Goal: Transaction & Acquisition: Purchase product/service

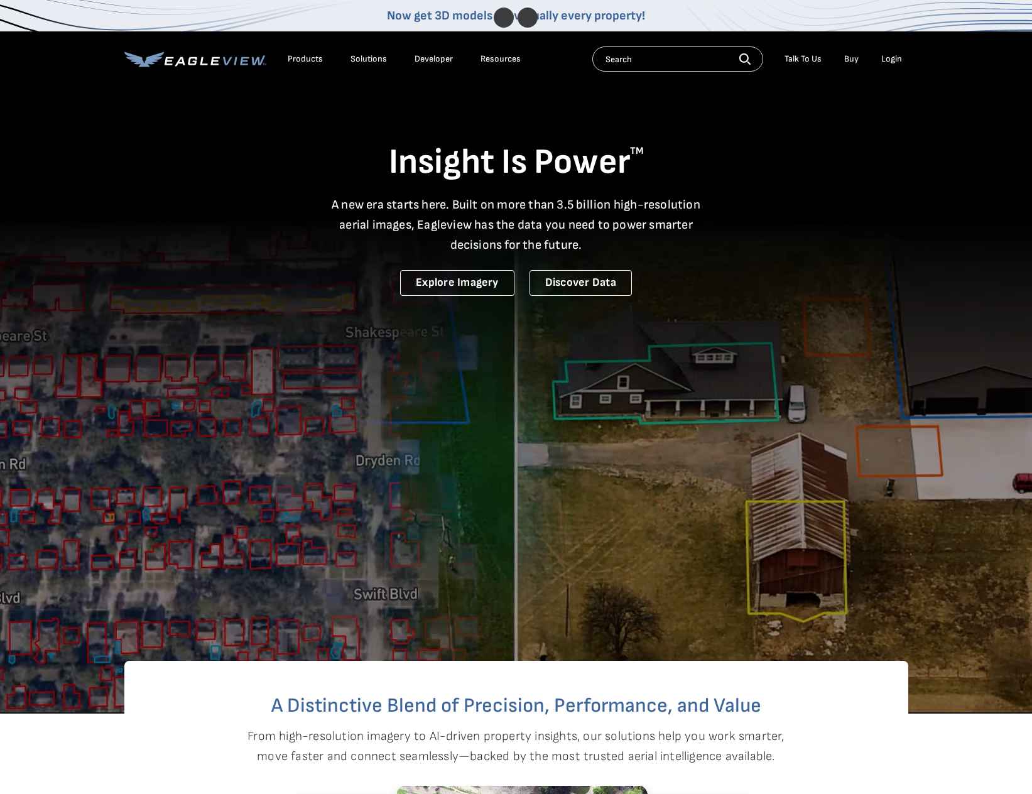
click at [882, 56] on div "Login" at bounding box center [891, 58] width 21 height 11
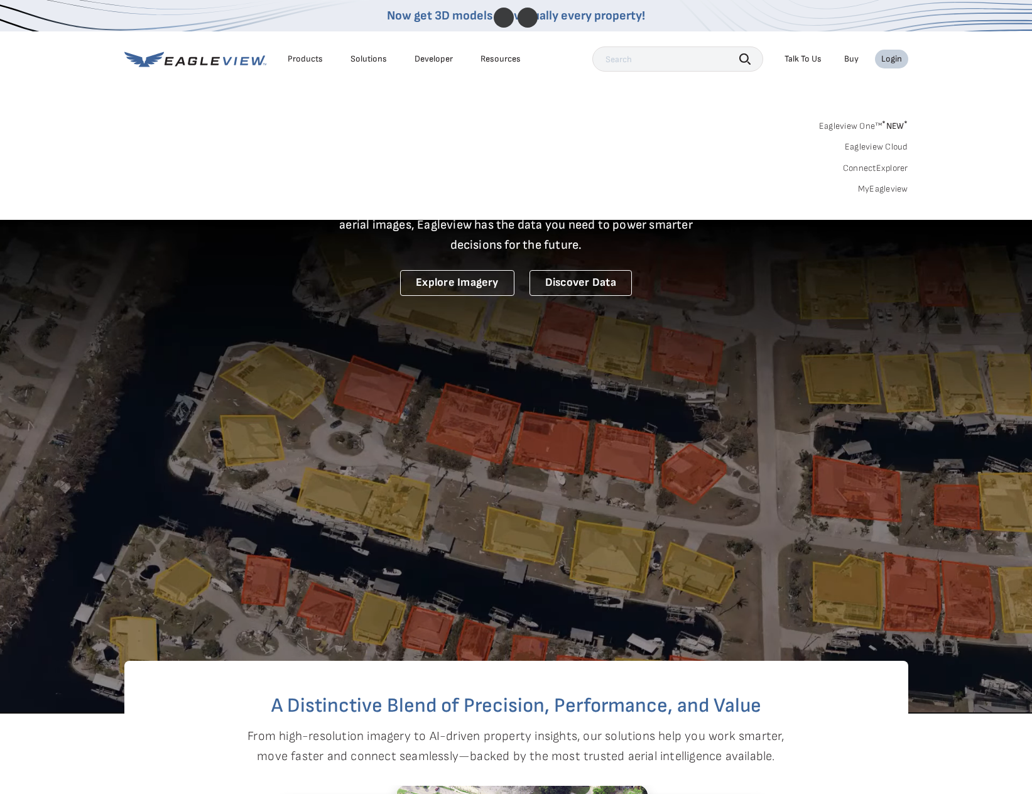
click at [891, 186] on link "MyEagleview" at bounding box center [883, 188] width 50 height 11
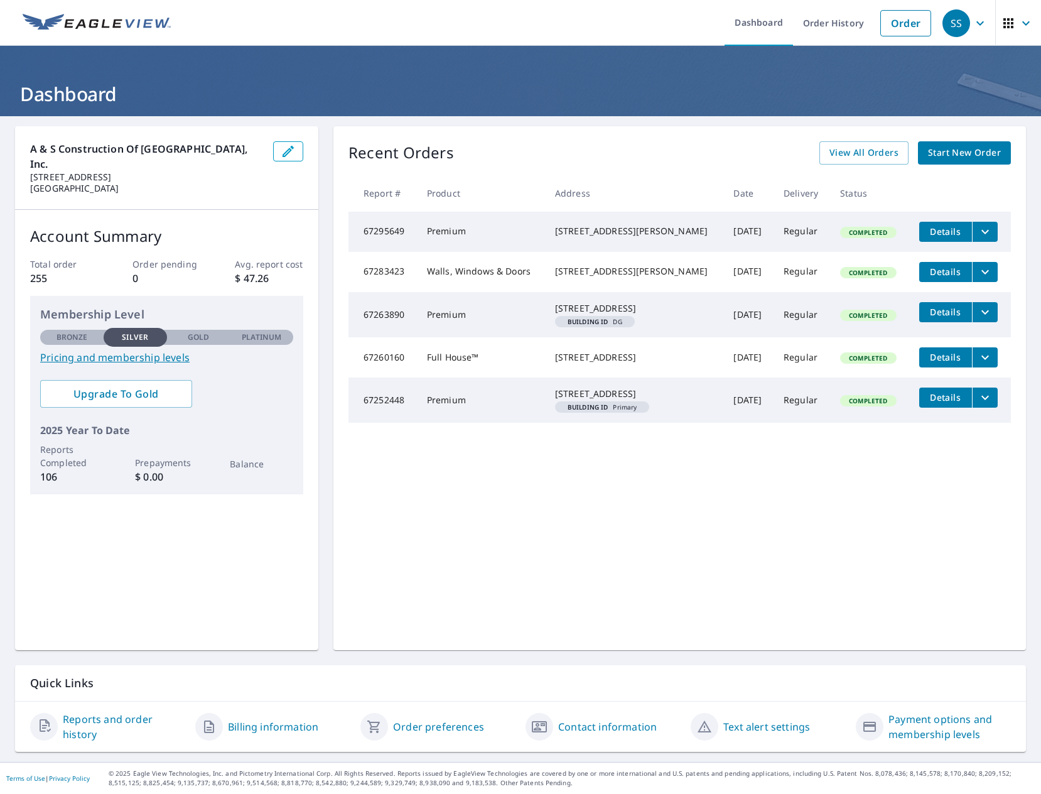
click at [978, 160] on link "Start New Order" at bounding box center [964, 152] width 93 height 23
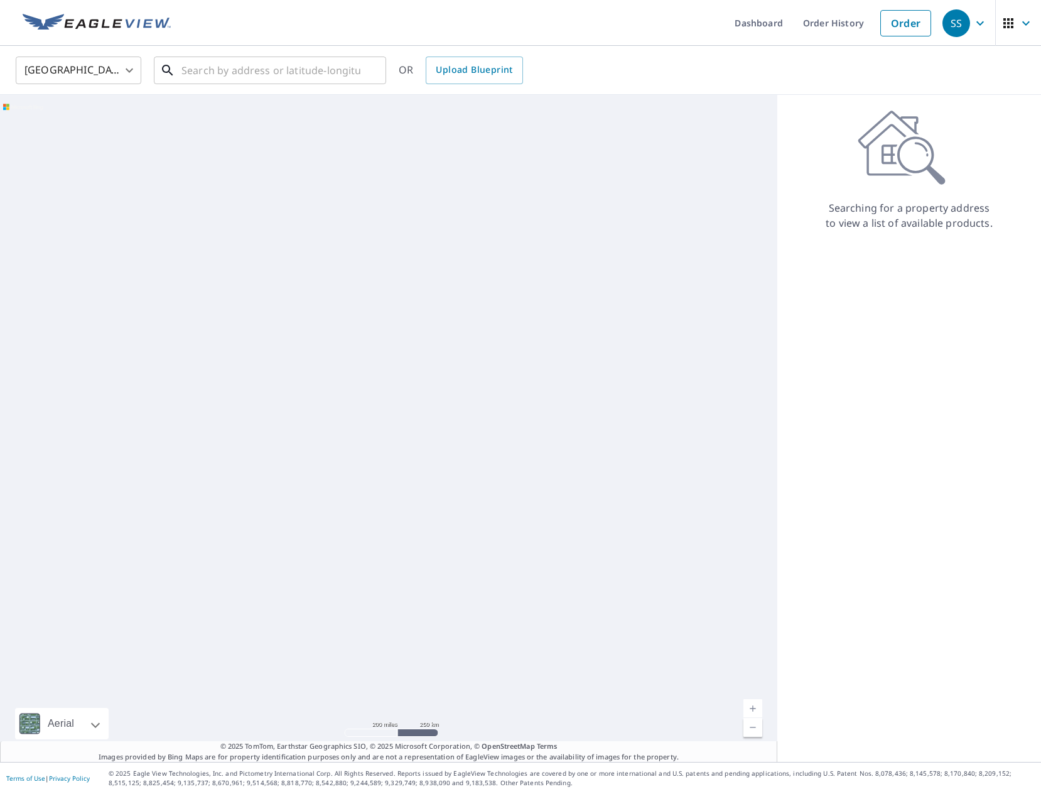
click at [259, 75] on input "text" at bounding box center [270, 70] width 179 height 35
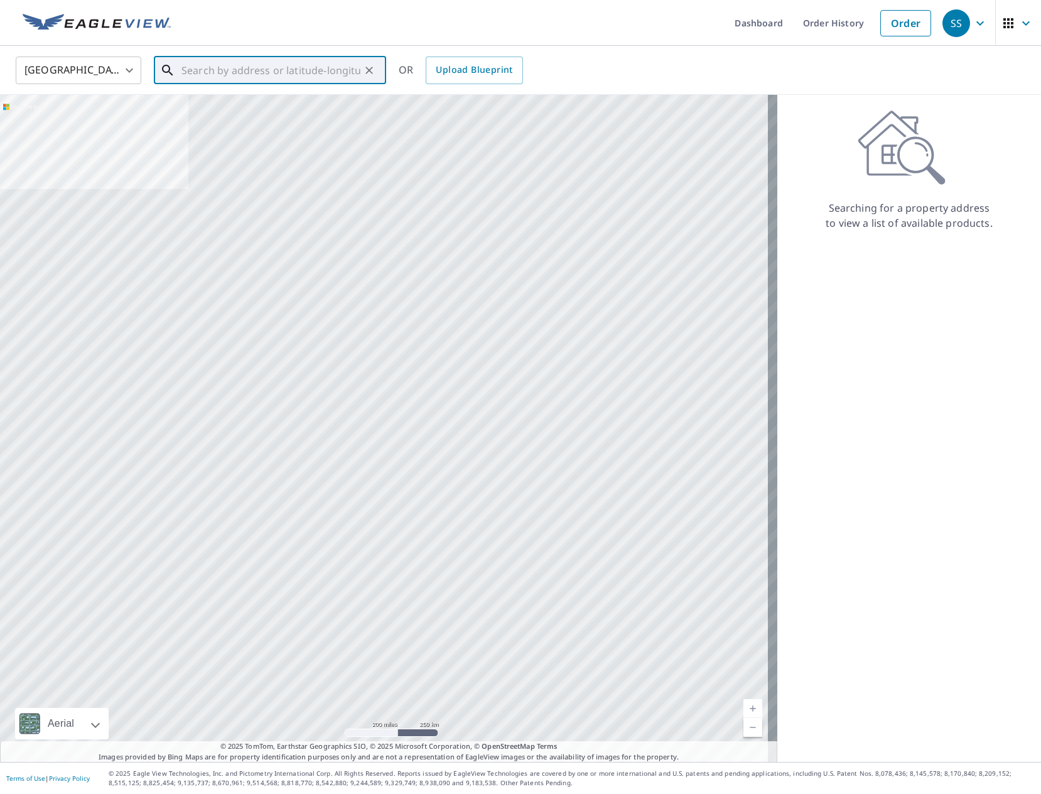
paste input "[STREET_ADDRESS]"
click at [267, 109] on span "[STREET_ADDRESS]" at bounding box center [277, 106] width 197 height 15
type input "[STREET_ADDRESS]"
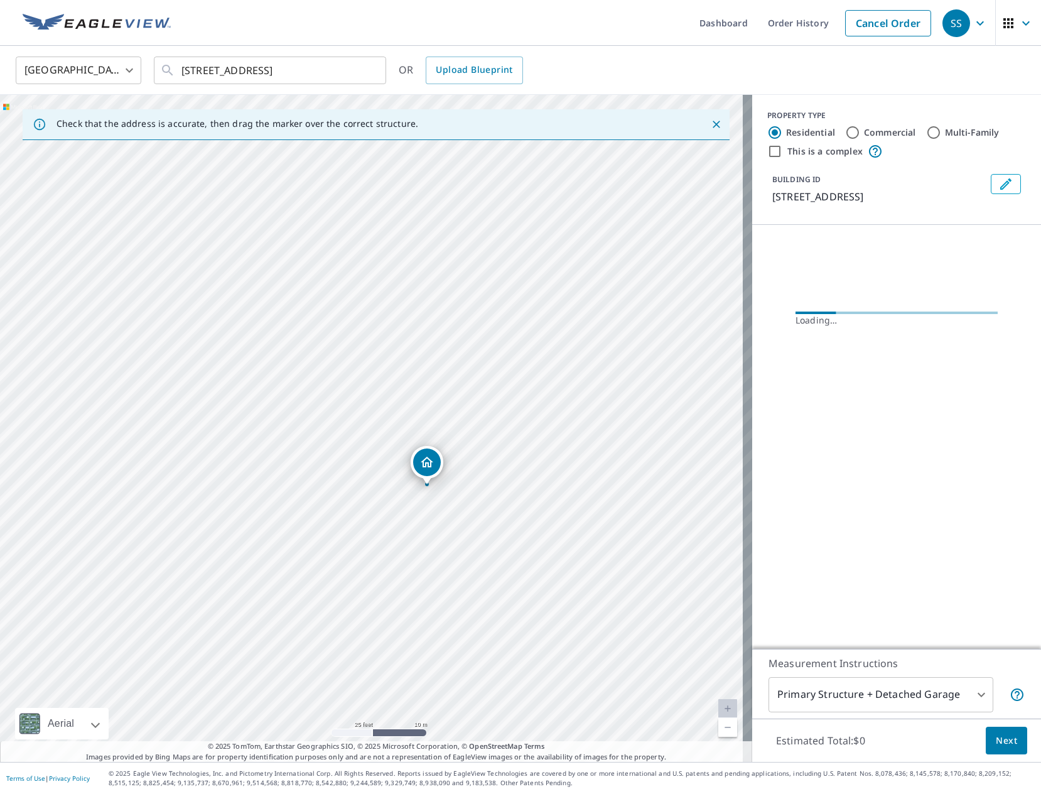
drag, startPoint x: 532, startPoint y: 549, endPoint x: 509, endPoint y: 528, distance: 31.1
click at [509, 528] on div "[STREET_ADDRESS]" at bounding box center [376, 428] width 752 height 667
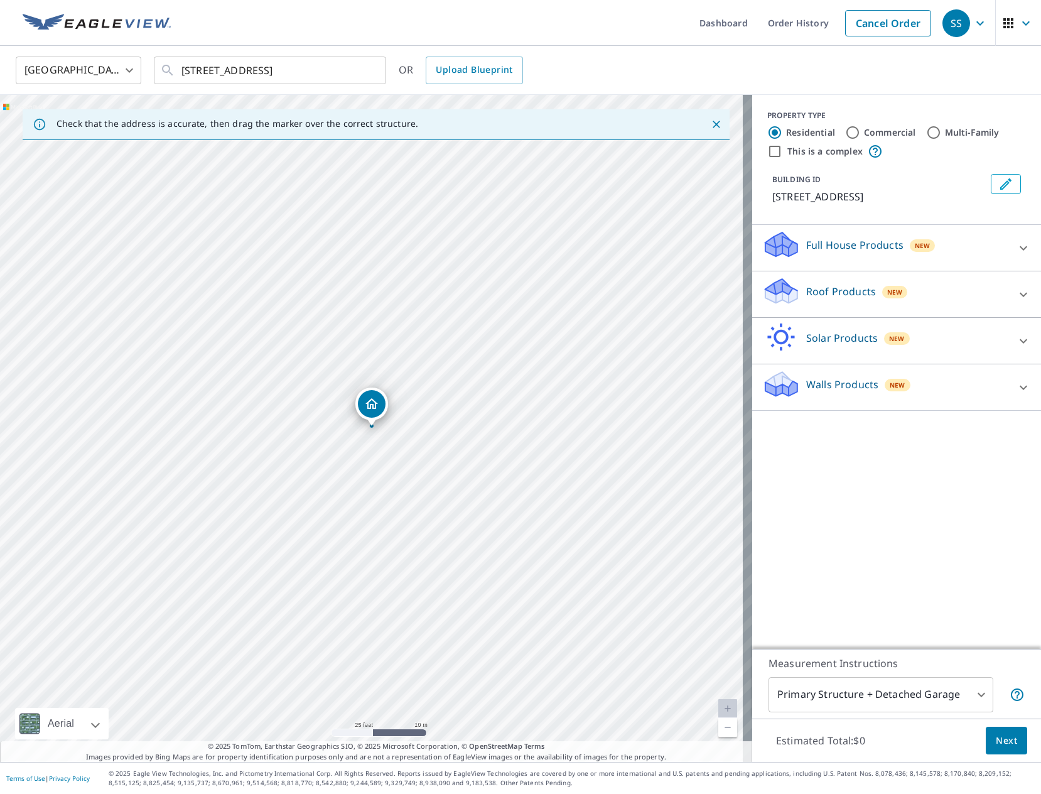
click at [999, 386] on div "Walls Products New" at bounding box center [896, 387] width 269 height 36
click at [998, 293] on div "Roof Products New" at bounding box center [885, 294] width 246 height 36
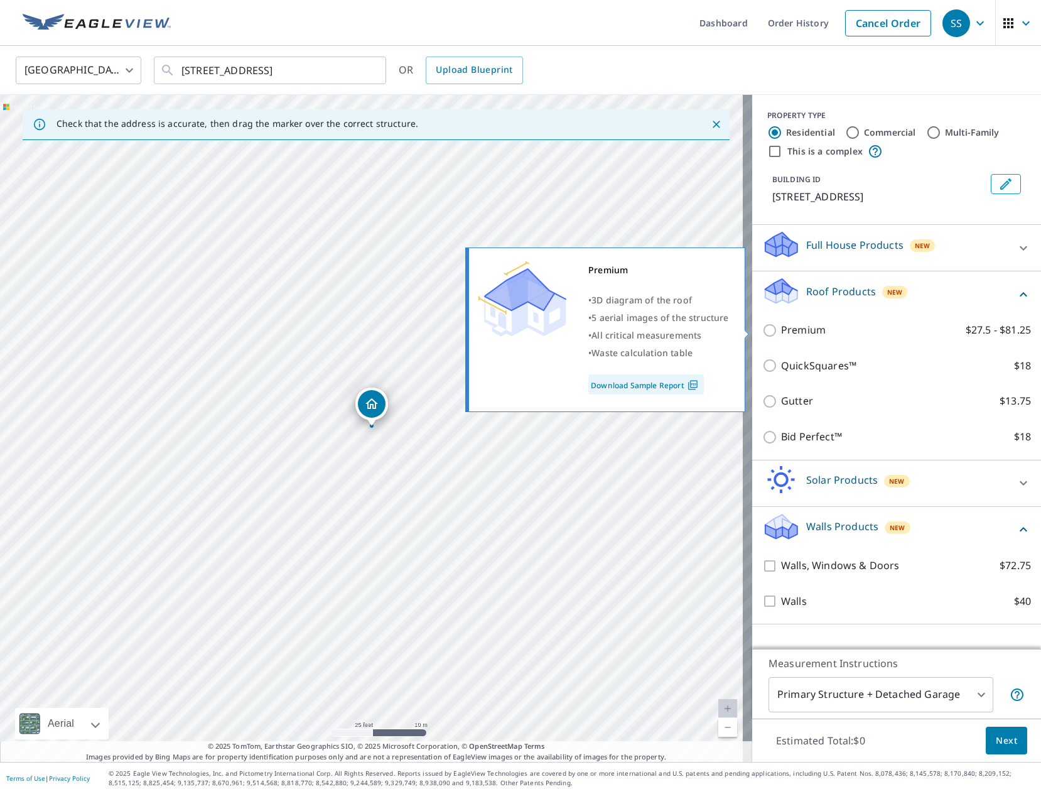
click at [798, 331] on p "Premium" at bounding box center [803, 330] width 45 height 16
click at [781, 331] on input "Premium $27.5 - $81.25" at bounding box center [771, 330] width 19 height 15
checkbox input "true"
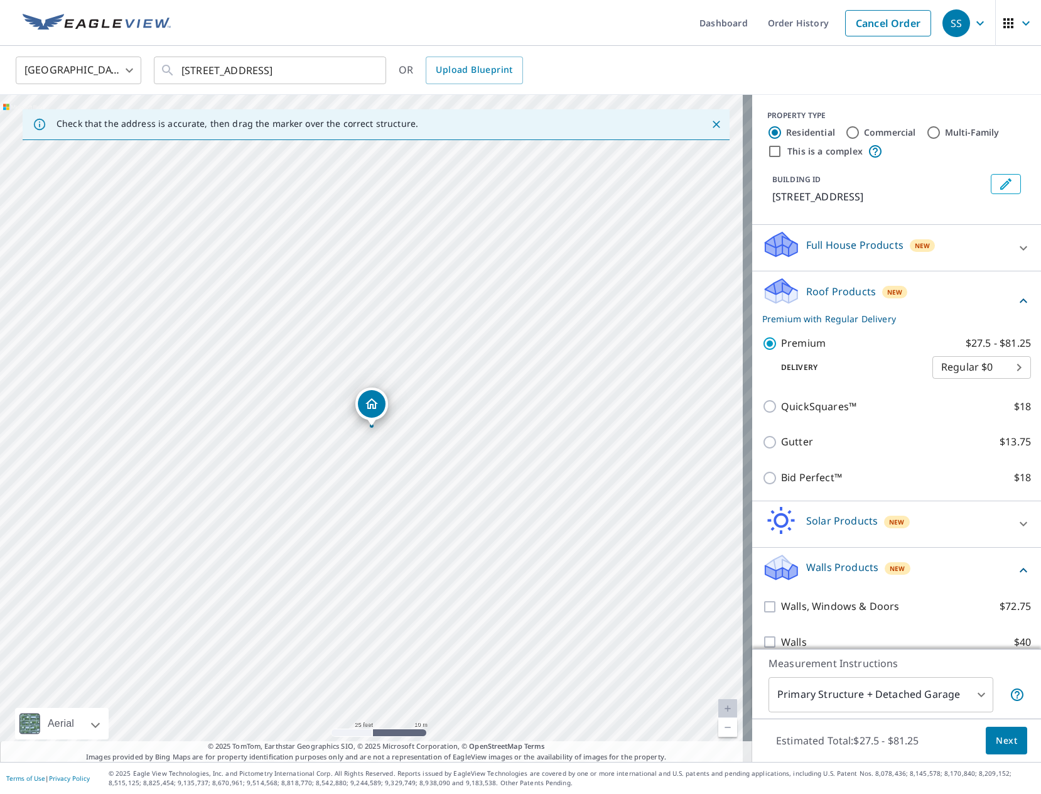
click at [971, 701] on body "SS SS Dashboard Order History Cancel Order SS United States US ​ 16507 Taylorsv…" at bounding box center [520, 397] width 1041 height 794
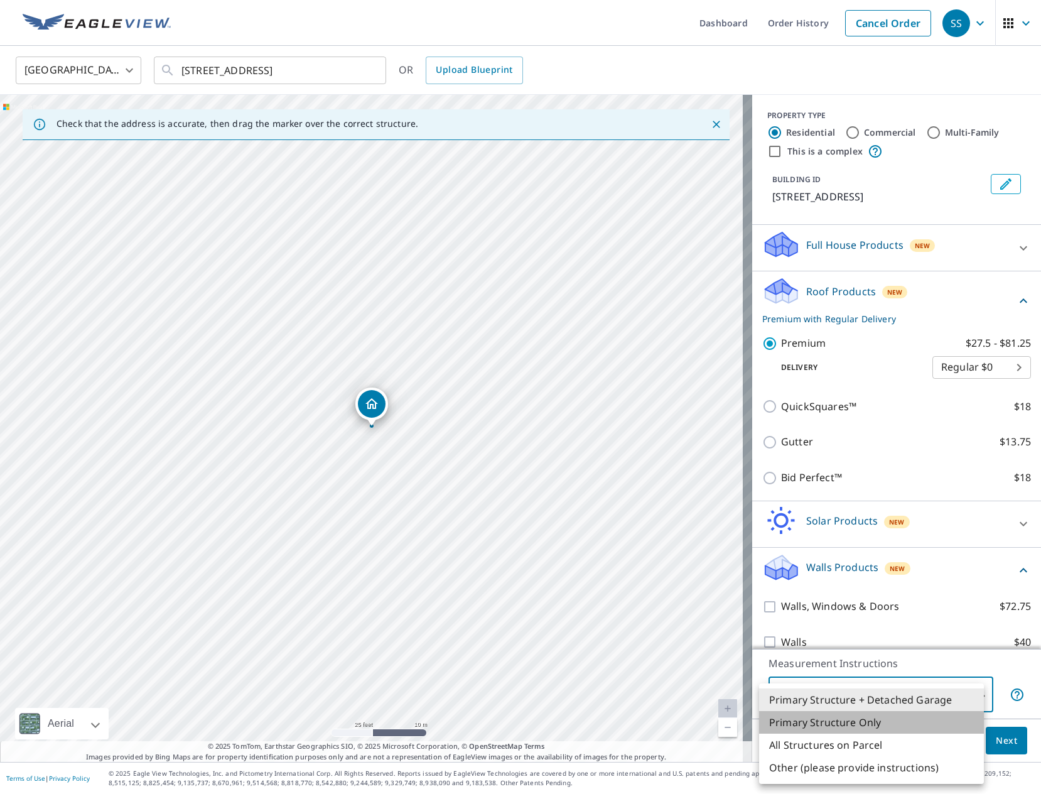
click at [856, 720] on li "Primary Structure Only" at bounding box center [871, 722] width 225 height 23
type input "2"
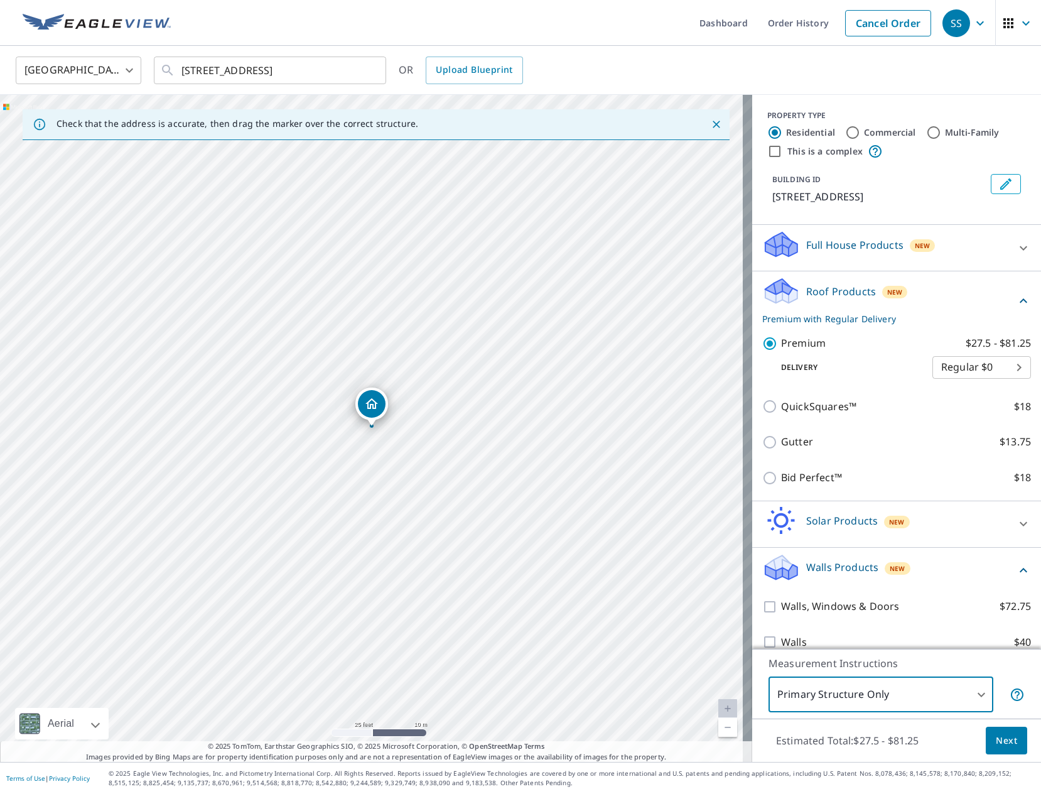
click at [998, 741] on span "Next" at bounding box center [1006, 741] width 21 height 16
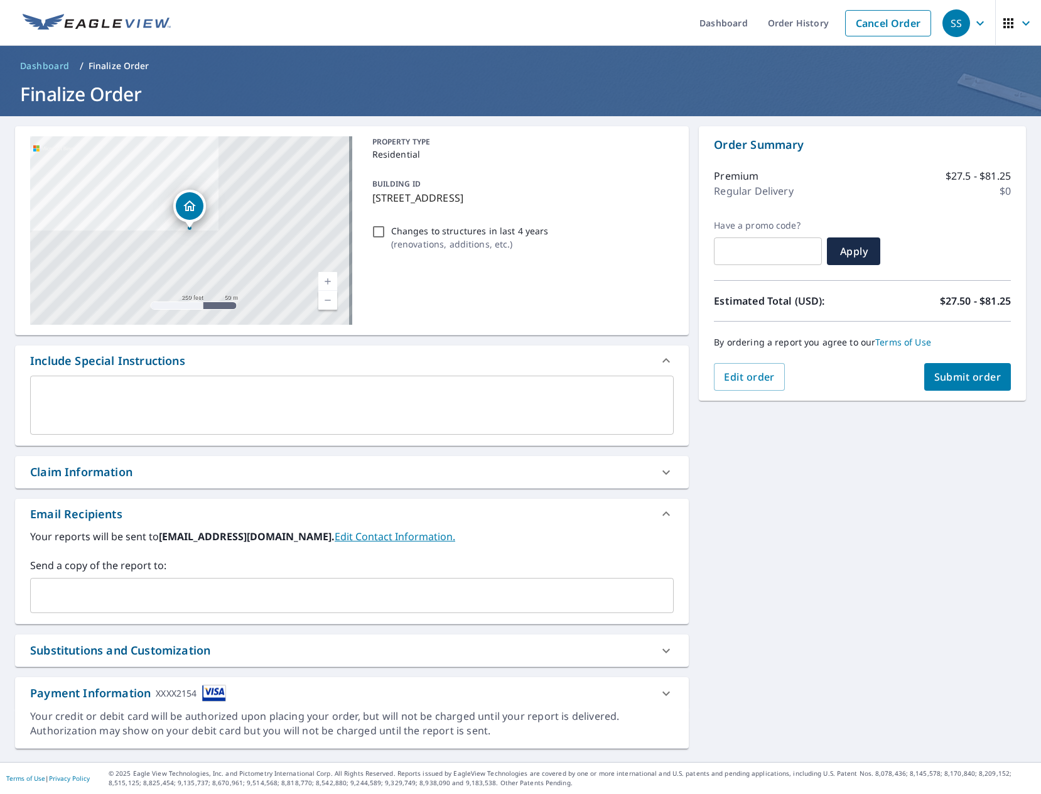
click at [168, 590] on input "text" at bounding box center [342, 595] width 613 height 24
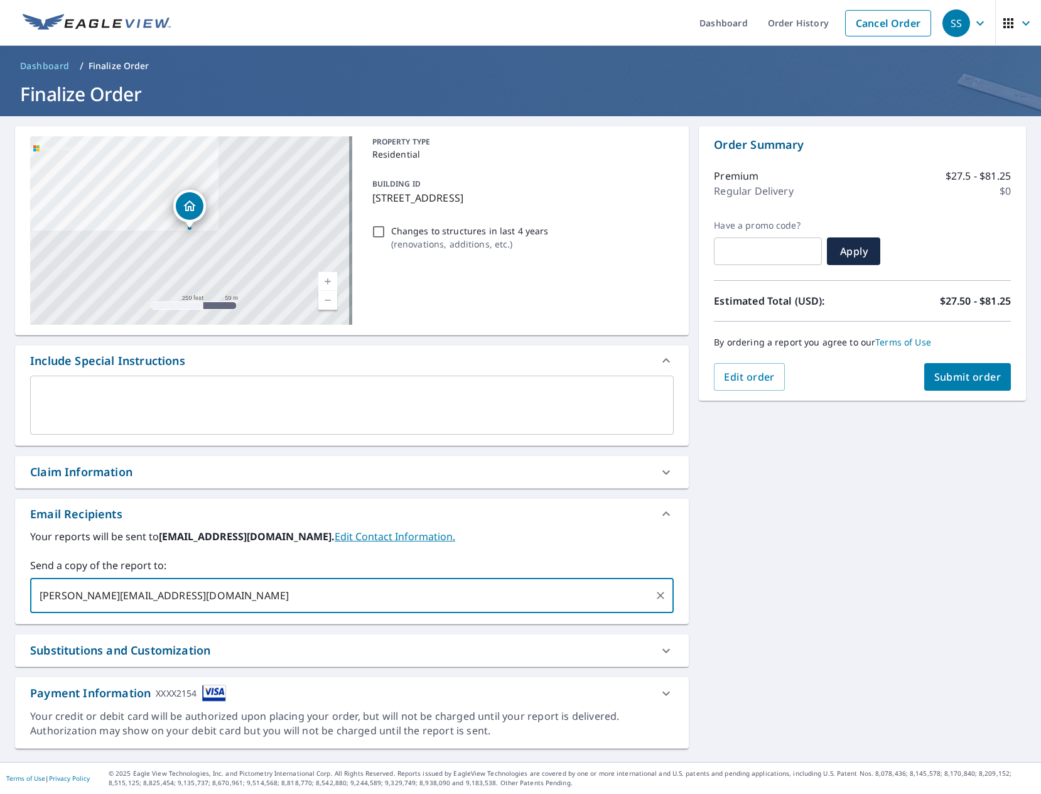
type input "ryan.dinnegan@ascoflouisville.com"
click at [942, 375] on span "Submit order" at bounding box center [967, 377] width 67 height 14
